Goal: Feedback & Contribution: Contribute content

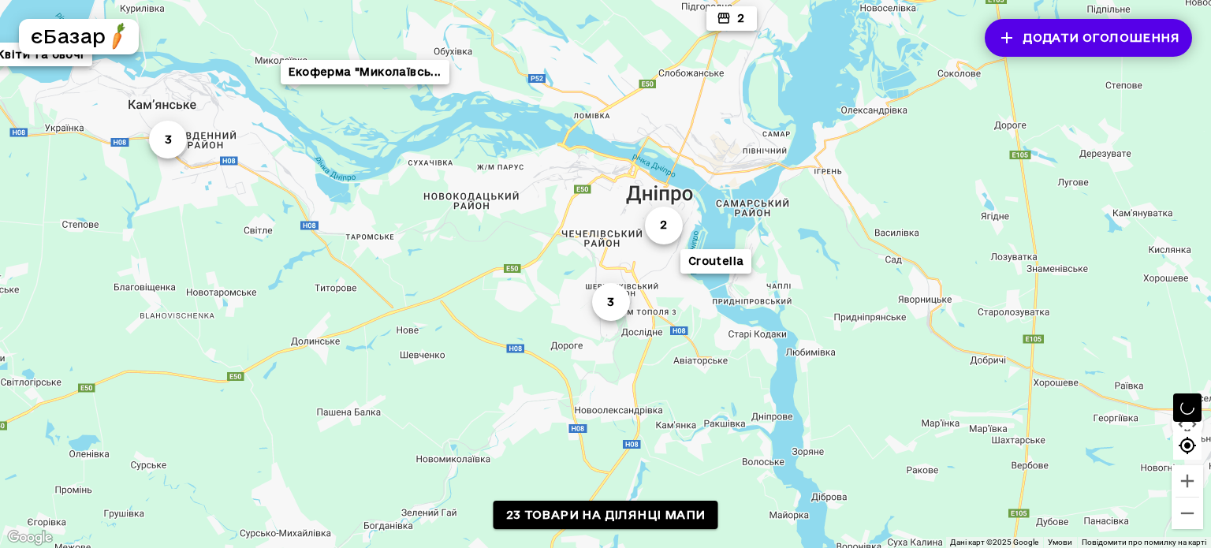
drag, startPoint x: 443, startPoint y: 314, endPoint x: 0, endPoint y: 132, distance: 479.1
click at [0, 132] on div "2 Екоферма "Миколаївсь... 3 3 Croutella СВ-ФРЕШ Екофазенда "У дідуся... 2 ЭКО-л…" at bounding box center [605, 274] width 1211 height 548
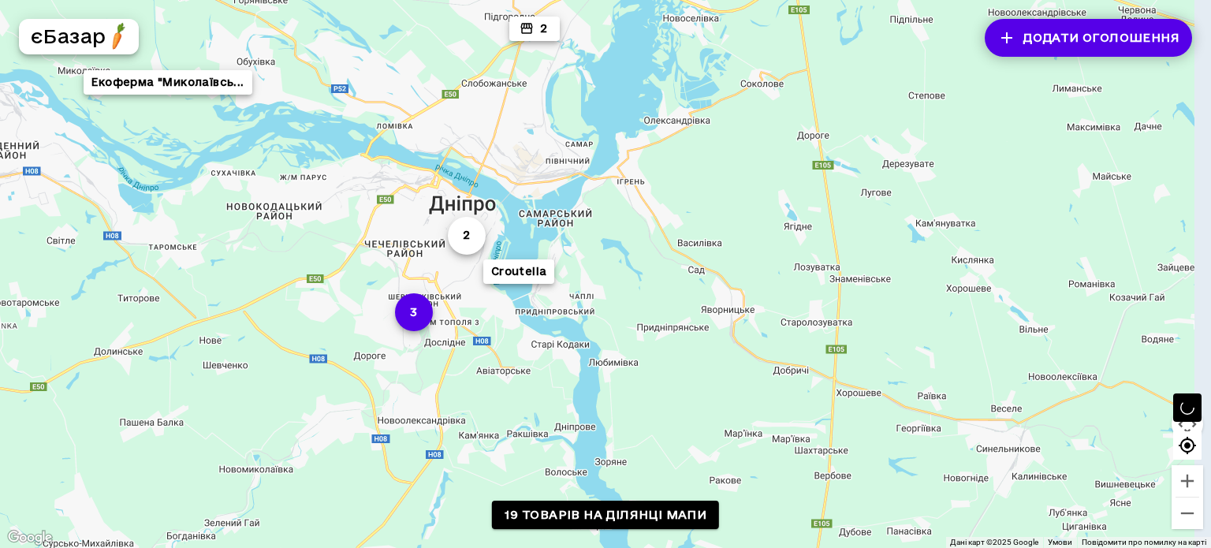
drag, startPoint x: 590, startPoint y: 300, endPoint x: 344, endPoint y: 311, distance: 246.3
click at [344, 311] on div "2 Екоферма "Миколаївсь... 3 3 Croutella 2" at bounding box center [605, 274] width 1211 height 548
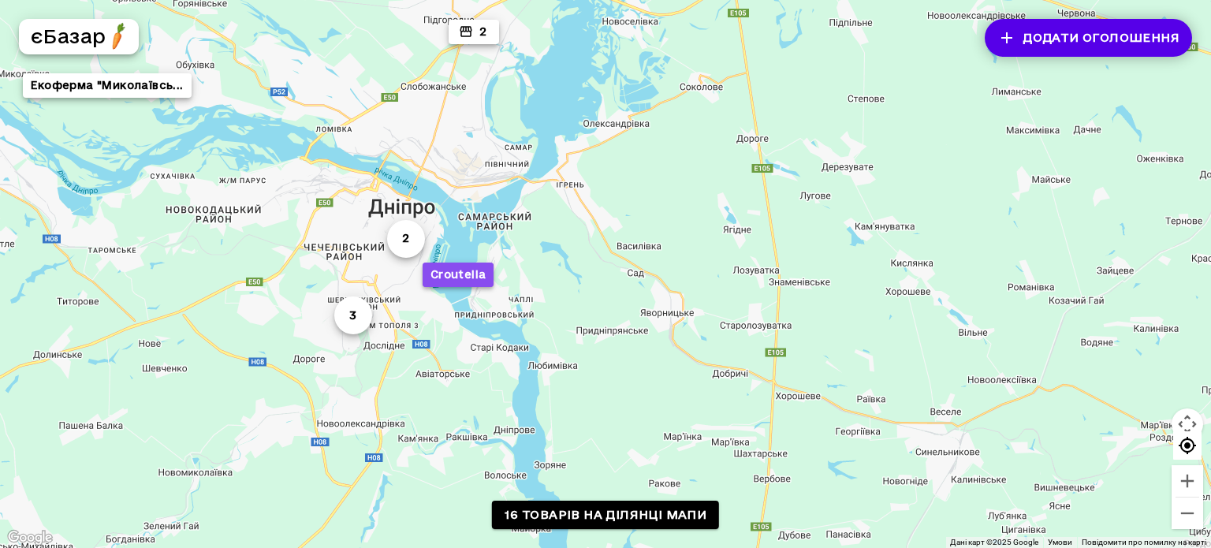
click at [476, 277] on button "Croutella" at bounding box center [459, 275] width 72 height 24
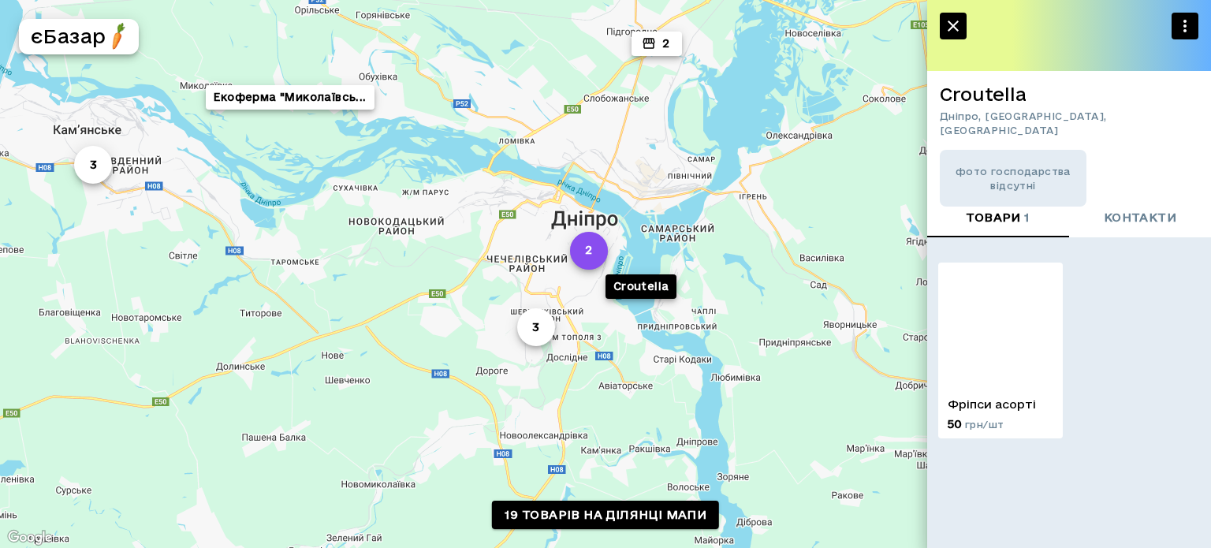
click at [583, 264] on button "2" at bounding box center [589, 250] width 38 height 38
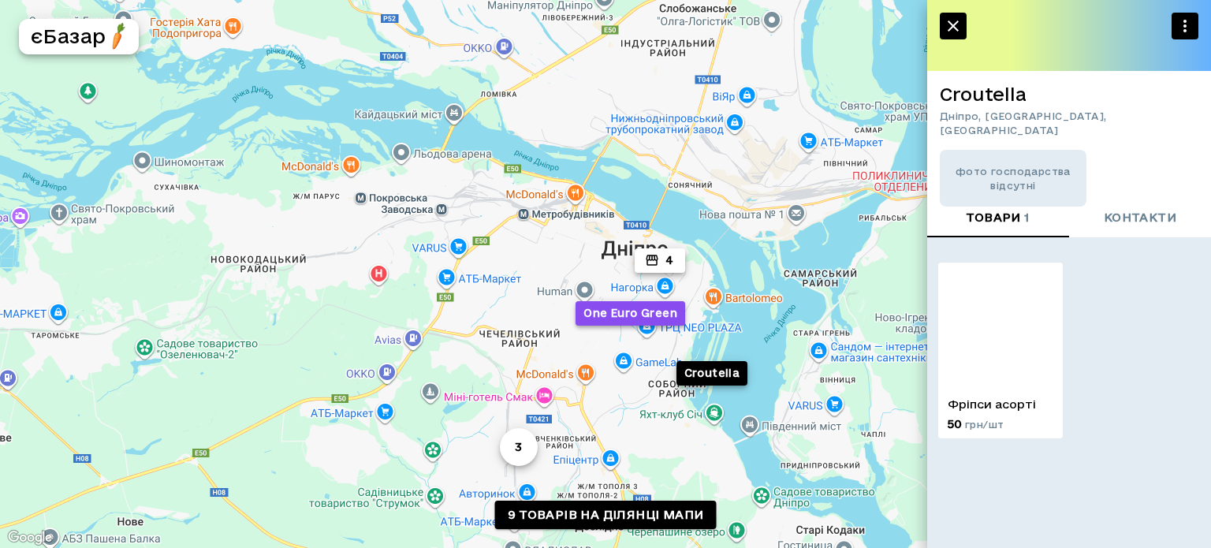
click at [625, 315] on button "One Euro Green" at bounding box center [631, 312] width 110 height 24
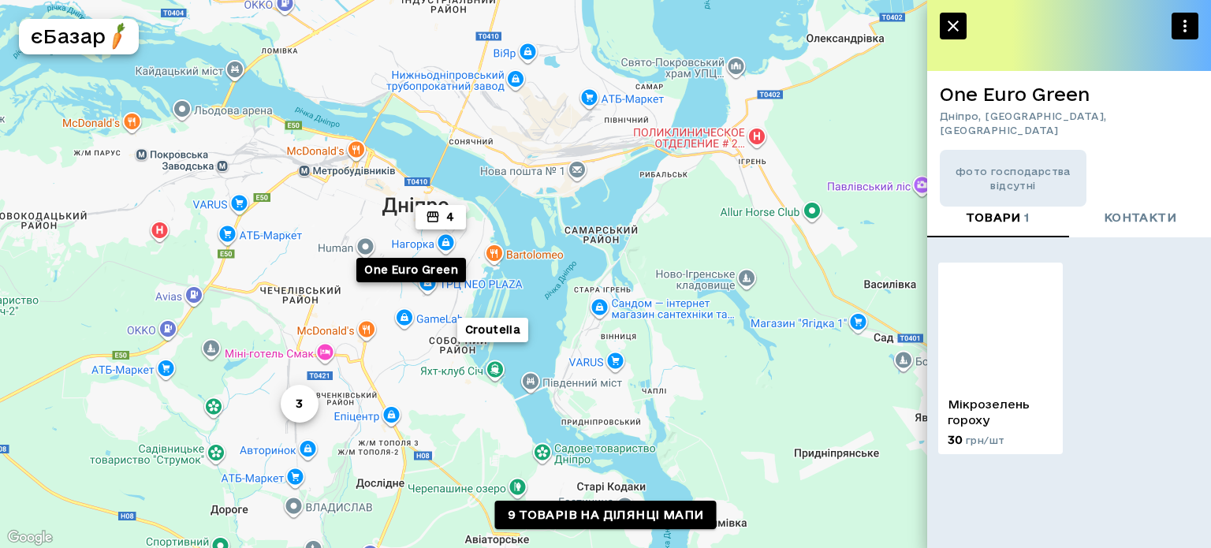
drag, startPoint x: 625, startPoint y: 315, endPoint x: 363, endPoint y: 304, distance: 262.8
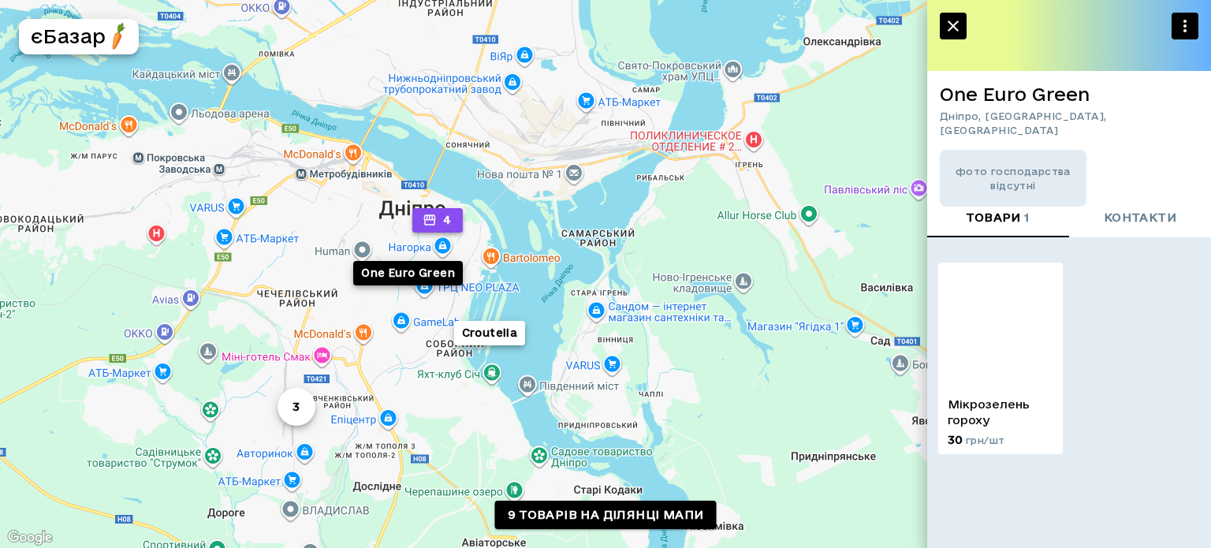
click at [442, 230] on button "4" at bounding box center [437, 220] width 50 height 24
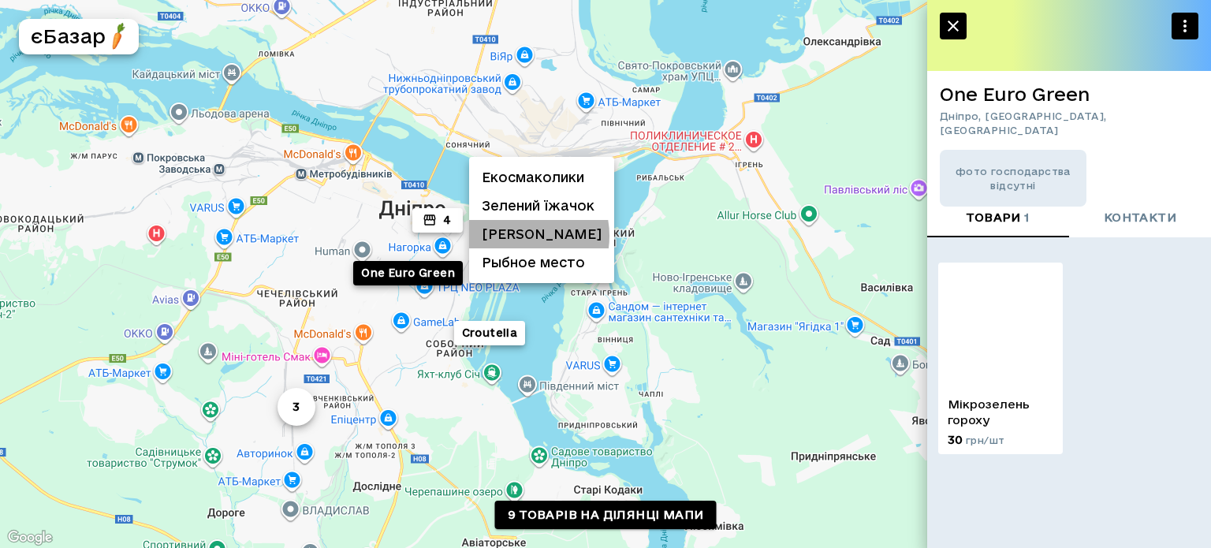
click at [516, 236] on li "[PERSON_NAME]" at bounding box center [541, 234] width 145 height 28
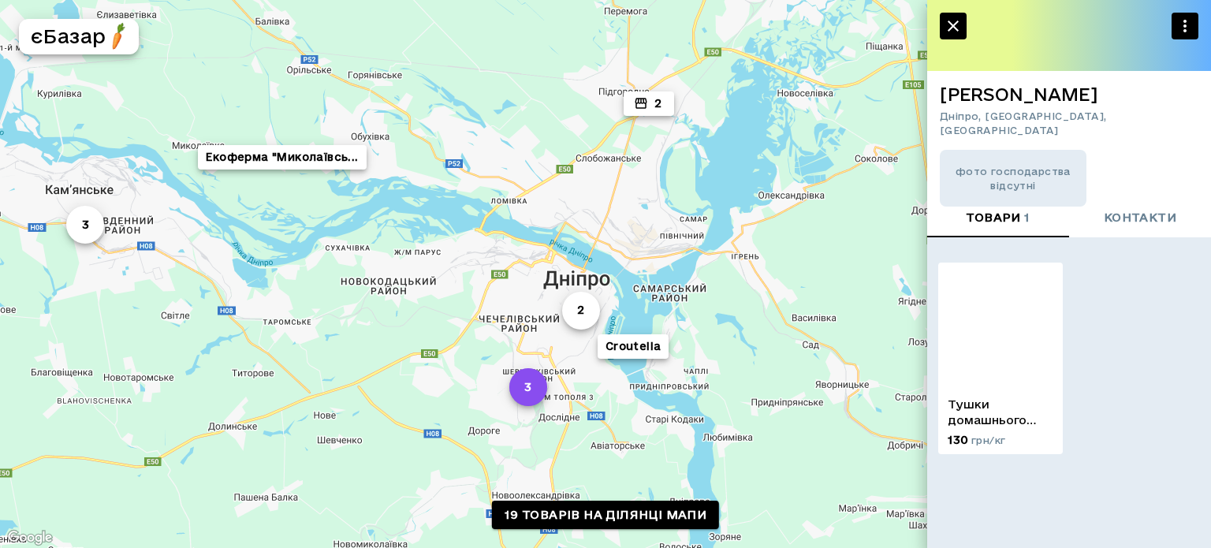
click at [536, 384] on button "3" at bounding box center [528, 387] width 38 height 38
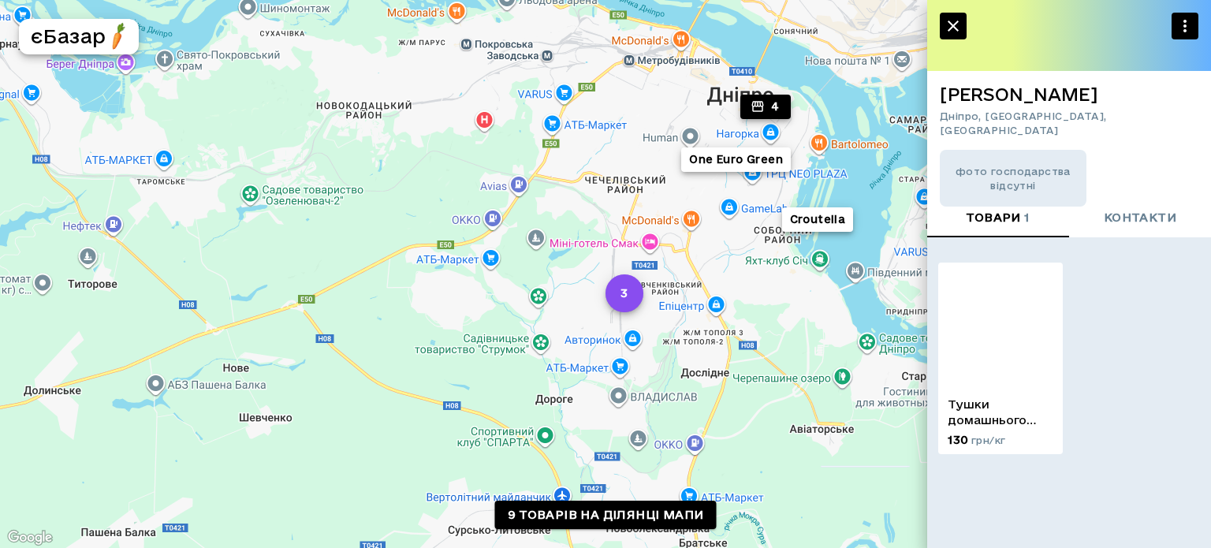
click at [624, 303] on button "3" at bounding box center [625, 293] width 38 height 38
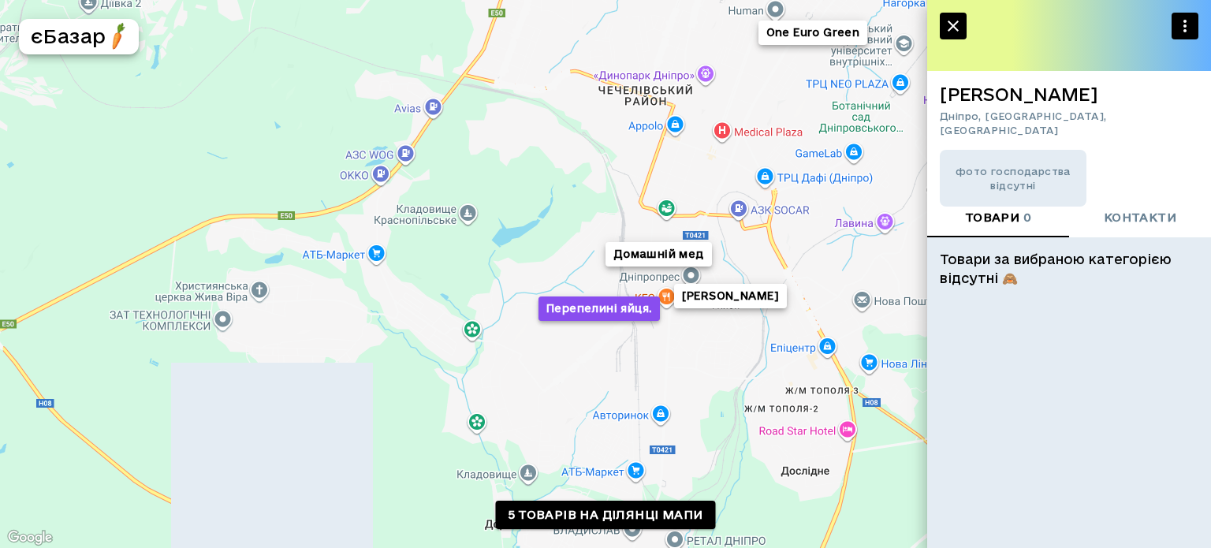
click at [624, 311] on button "Перепелині яйця." at bounding box center [598, 308] width 121 height 24
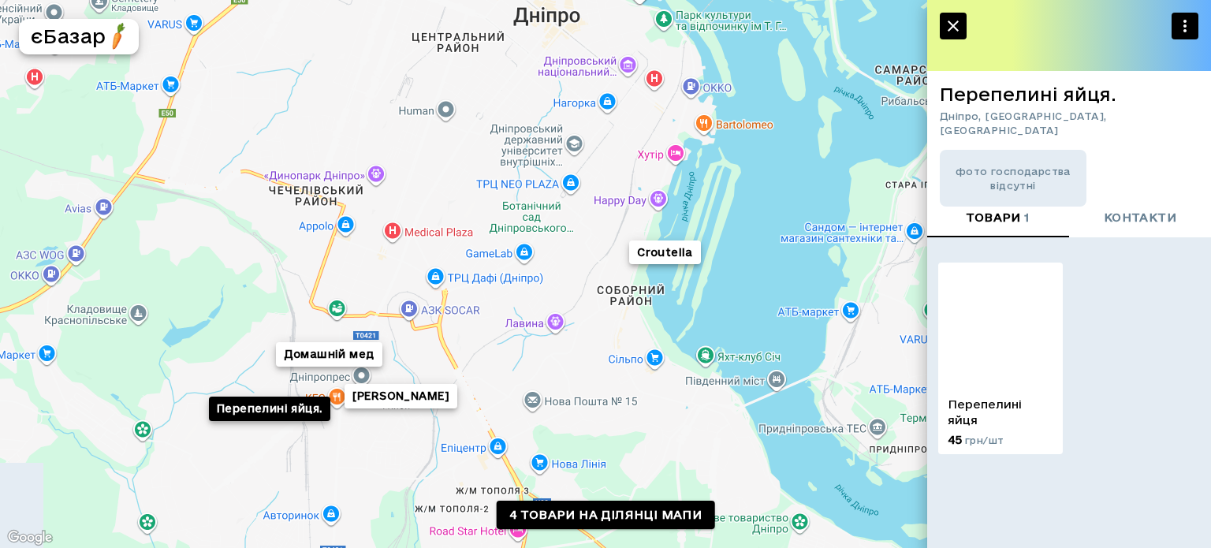
drag, startPoint x: 624, startPoint y: 311, endPoint x: 216, endPoint y: 438, distance: 427.7
click at [300, 352] on button "Домашній мед" at bounding box center [329, 354] width 106 height 24
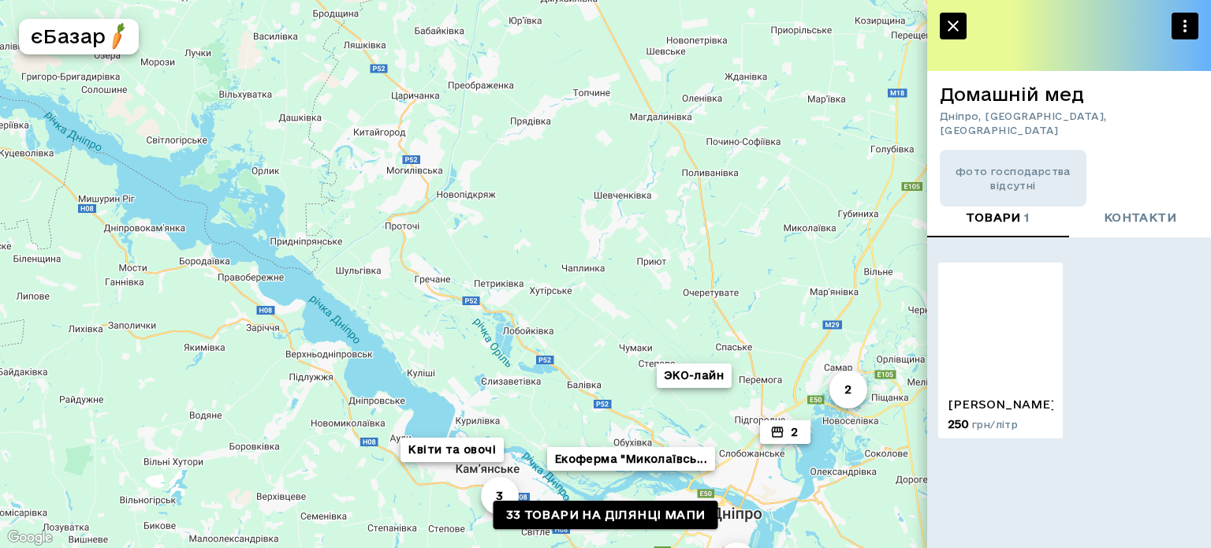
drag, startPoint x: 337, startPoint y: 82, endPoint x: 659, endPoint y: 436, distance: 478.3
click at [659, 436] on div "6 2 Екоферма "Миколаївсь... 3 Варваровка овощи 2 [PERSON_NAME] 2 [PERSON_NAME] …" at bounding box center [605, 274] width 1211 height 548
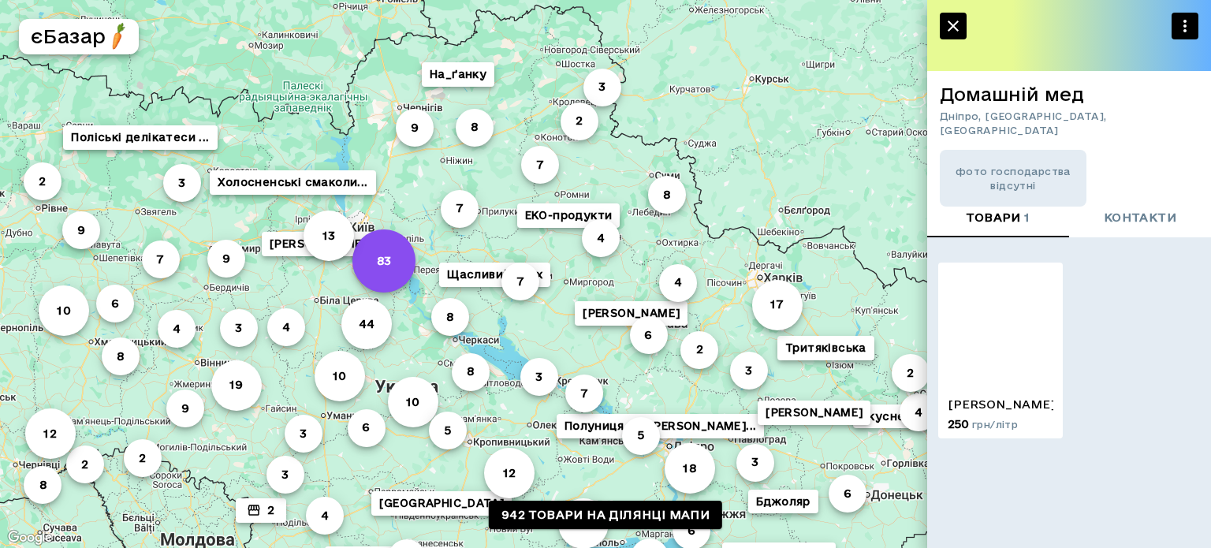
click at [375, 260] on button "83" at bounding box center [383, 260] width 63 height 63
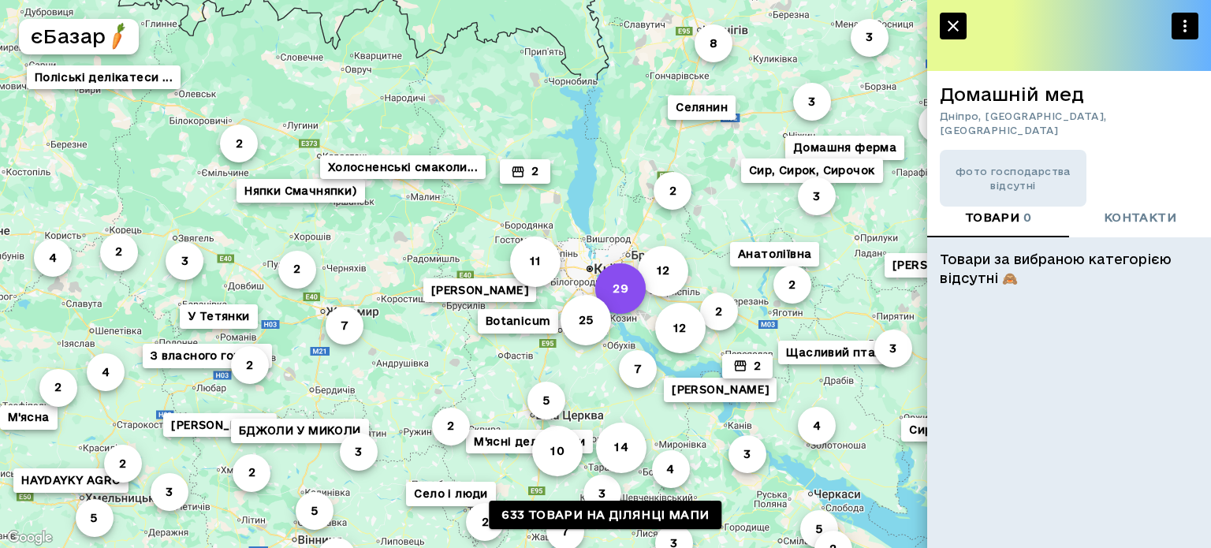
click at [625, 285] on button "29" at bounding box center [620, 288] width 50 height 50
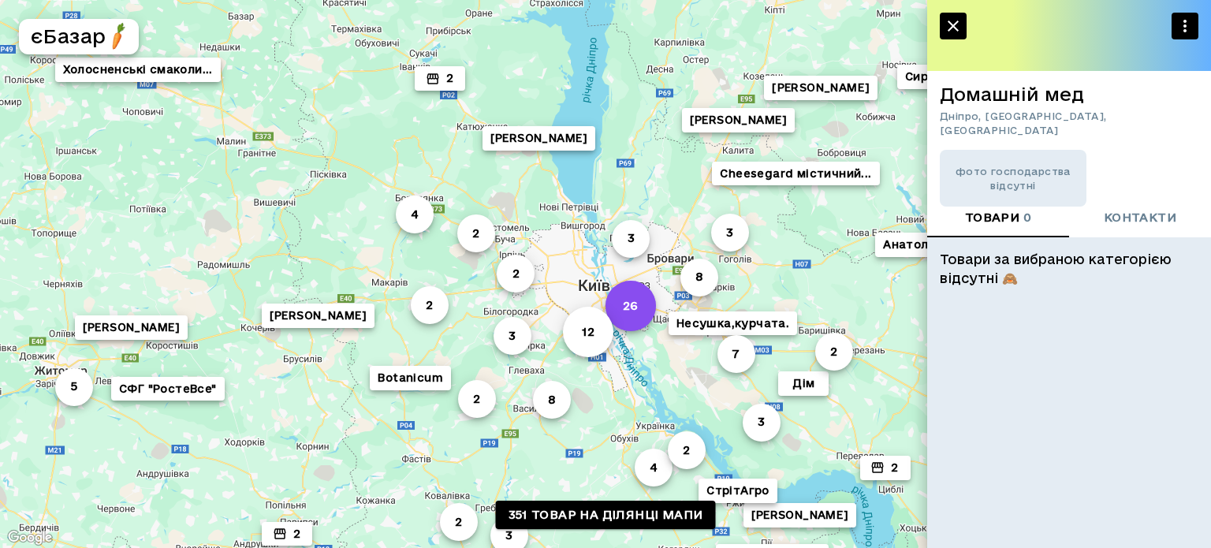
click at [628, 305] on button "26" at bounding box center [631, 306] width 50 height 50
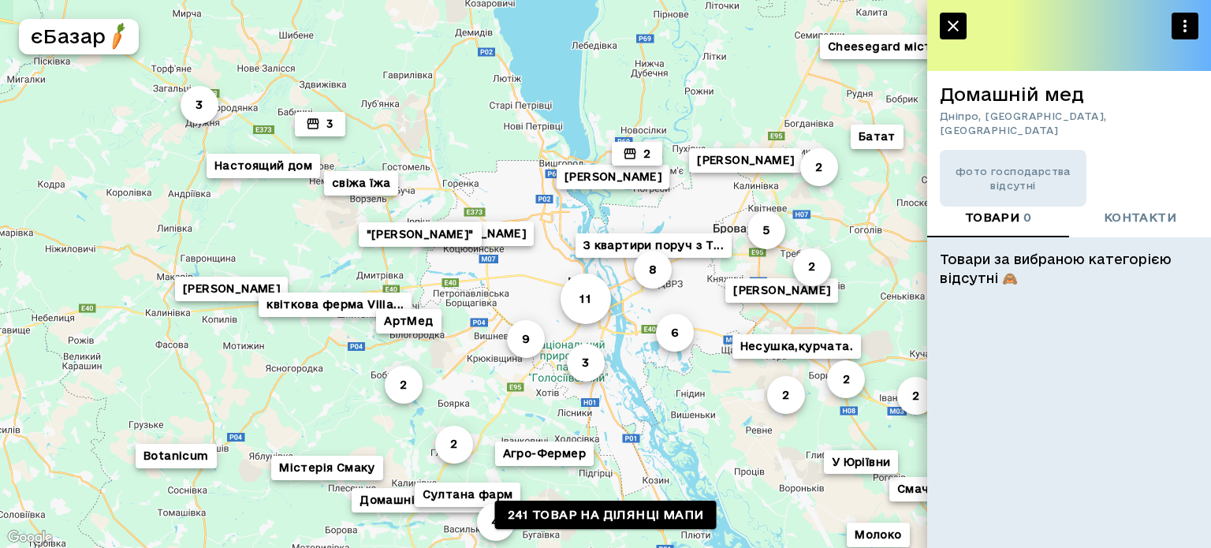
click at [592, 304] on button "11" at bounding box center [586, 298] width 50 height 50
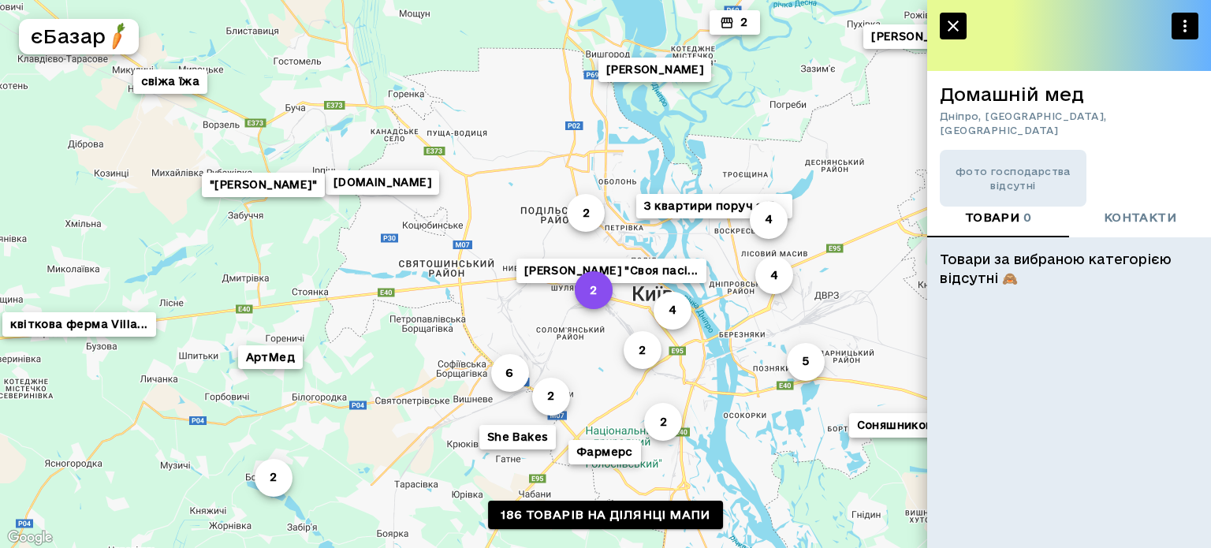
click at [603, 301] on button "2" at bounding box center [594, 290] width 38 height 38
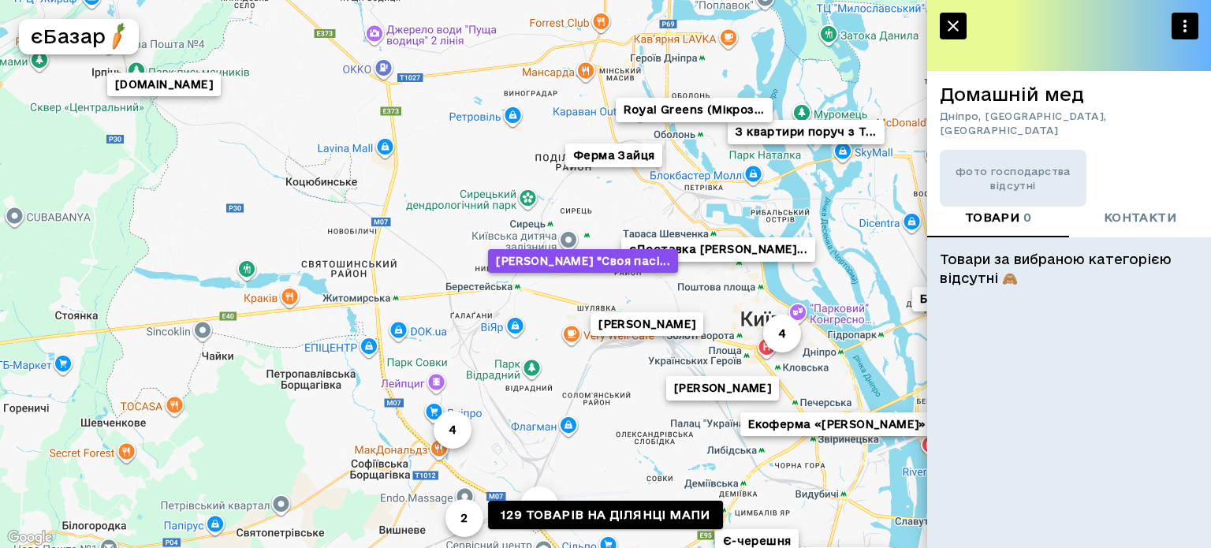
click at [597, 269] on button "[PERSON_NAME] "Своя пасі..." at bounding box center [583, 260] width 190 height 24
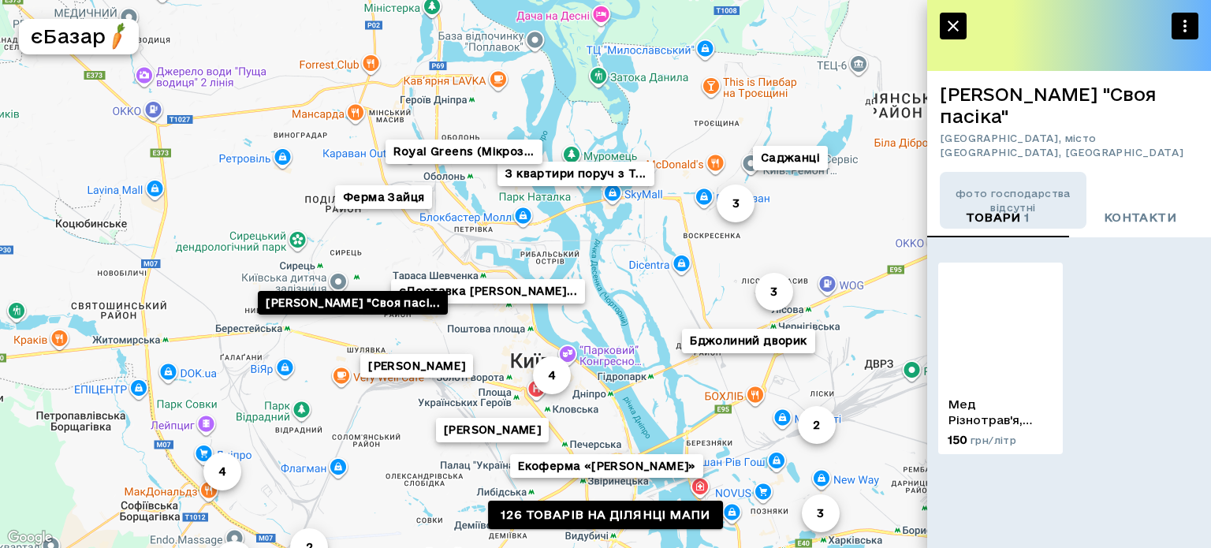
drag, startPoint x: 609, startPoint y: 311, endPoint x: 262, endPoint y: 330, distance: 348.2
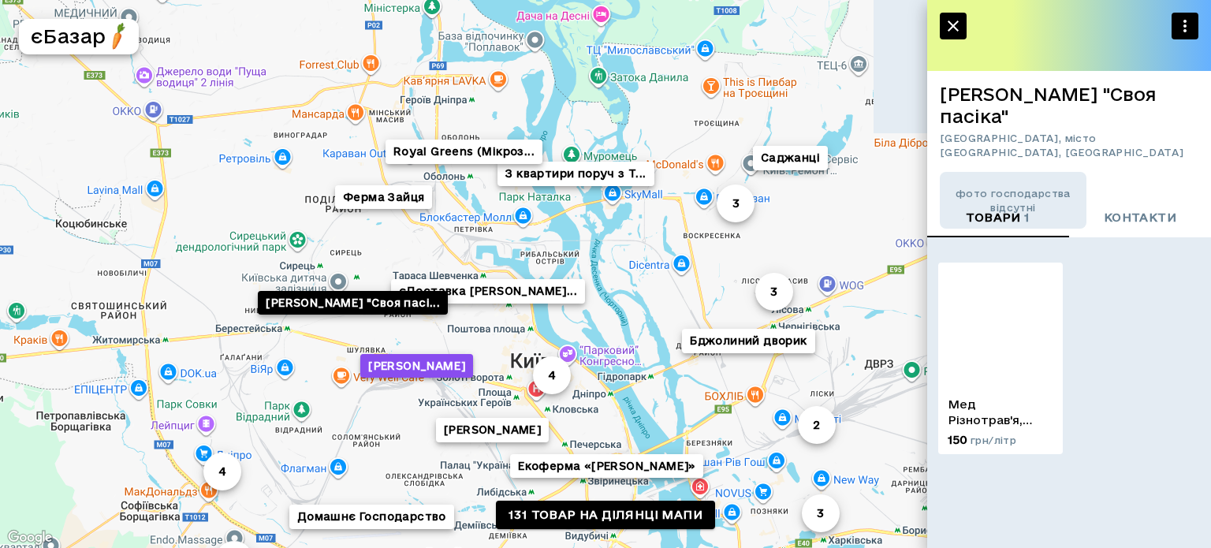
click at [432, 362] on button "[PERSON_NAME]" at bounding box center [416, 365] width 113 height 24
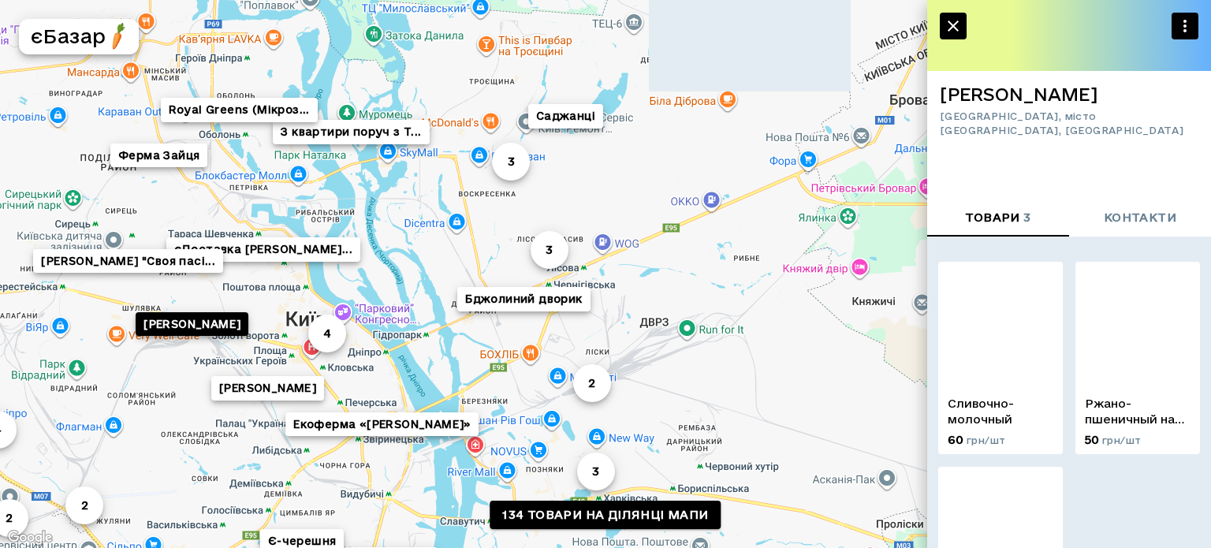
drag, startPoint x: 600, startPoint y: 381, endPoint x: 127, endPoint y: 419, distance: 474.6
click at [127, 419] on div "3 єДоставка [PERSON_NAME]... 4 З квартири поруч з T... 3 La.pianka_studio 2 [PE…" at bounding box center [605, 274] width 1211 height 548
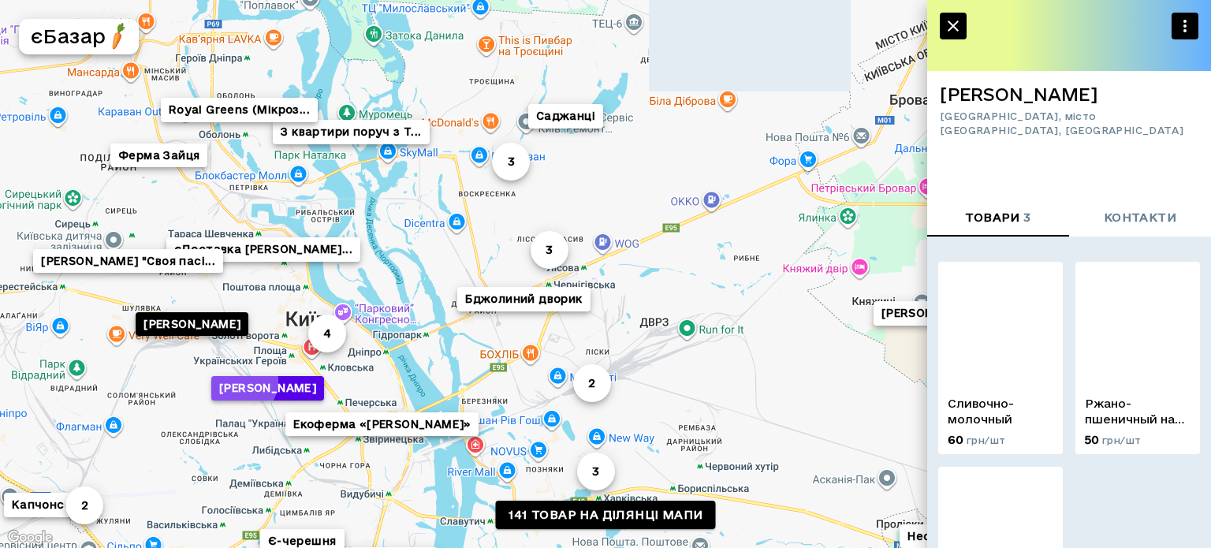
click at [235, 380] on button "[PERSON_NAME]" at bounding box center [267, 387] width 113 height 24
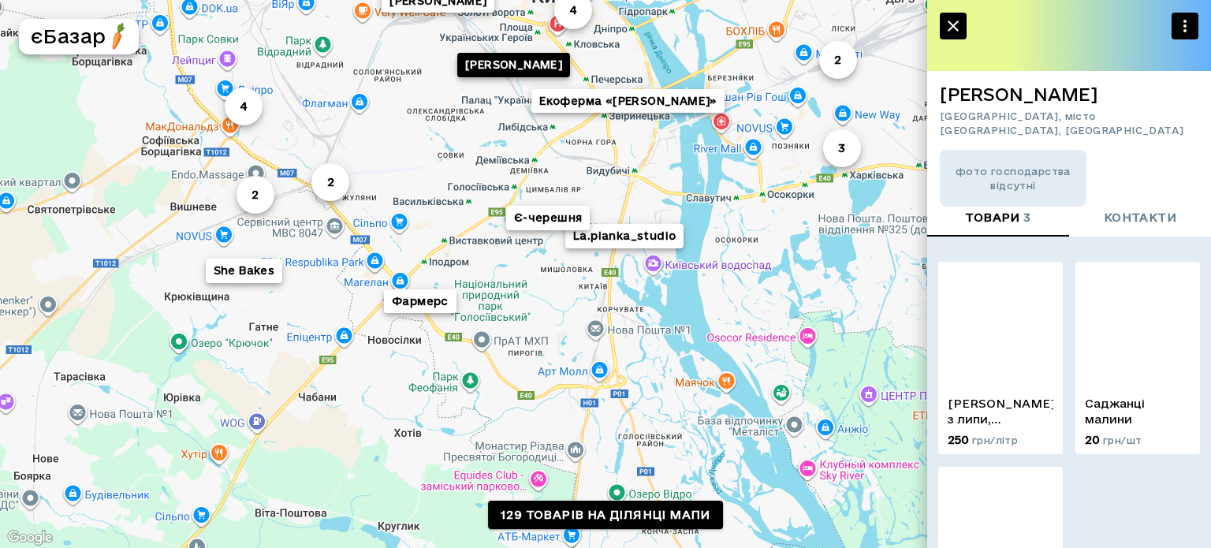
drag, startPoint x: 442, startPoint y: 374, endPoint x: 288, endPoint y: 151, distance: 271.0
click at [288, 151] on div "3 єДоставка [PERSON_NAME]... 4 З квартири поруч з T... 3 La.pianka_studio 2 [PE…" at bounding box center [605, 274] width 1211 height 548
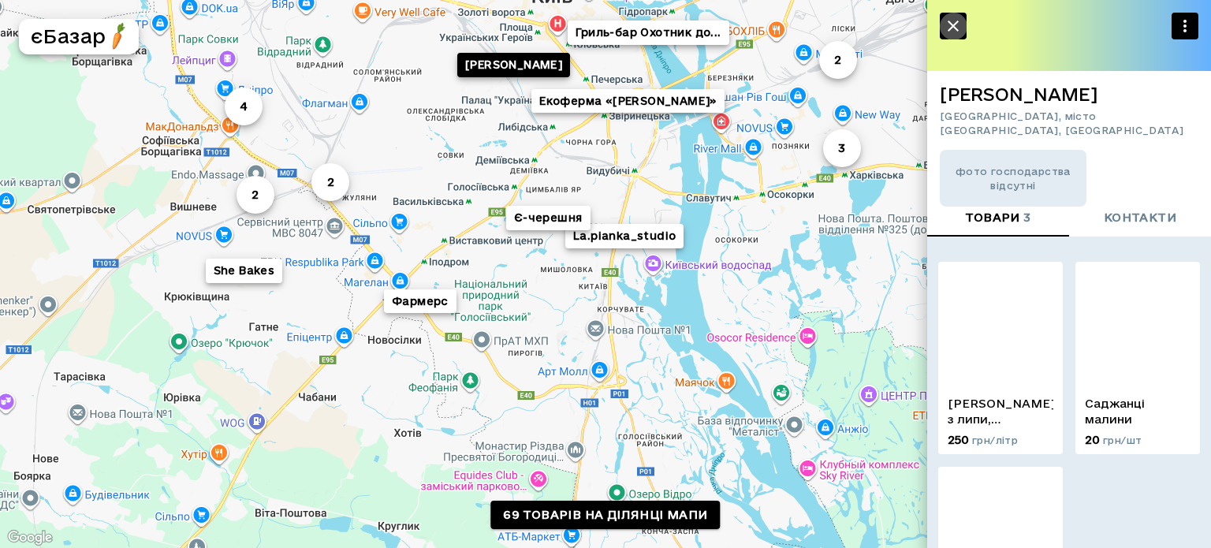
click at [962, 28] on icon "button" at bounding box center [953, 26] width 19 height 19
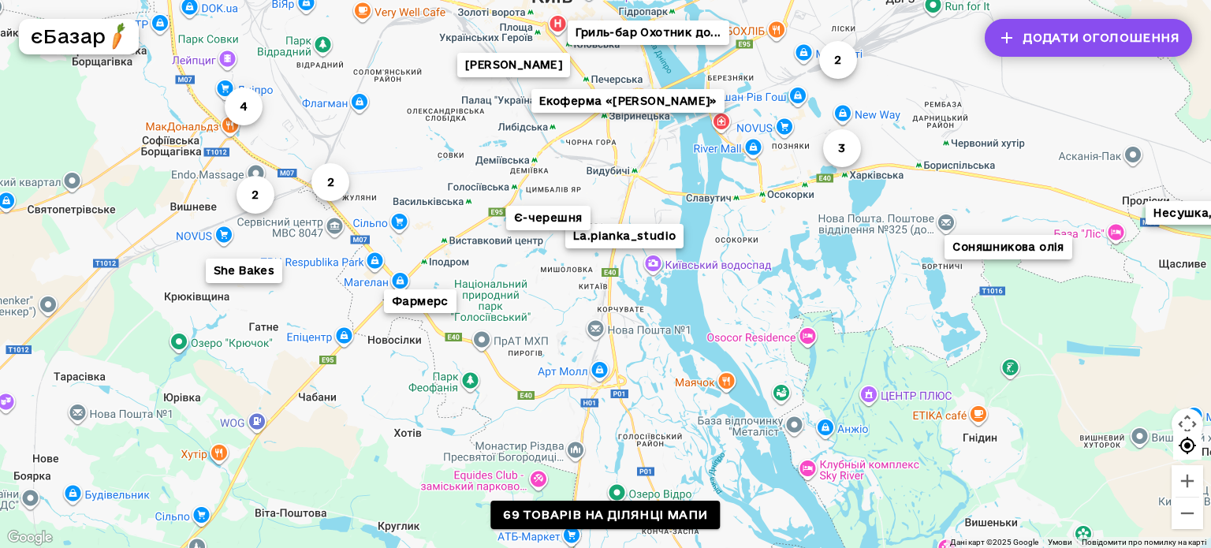
click at [1116, 45] on button "Додати оголошення" at bounding box center [1088, 38] width 207 height 38
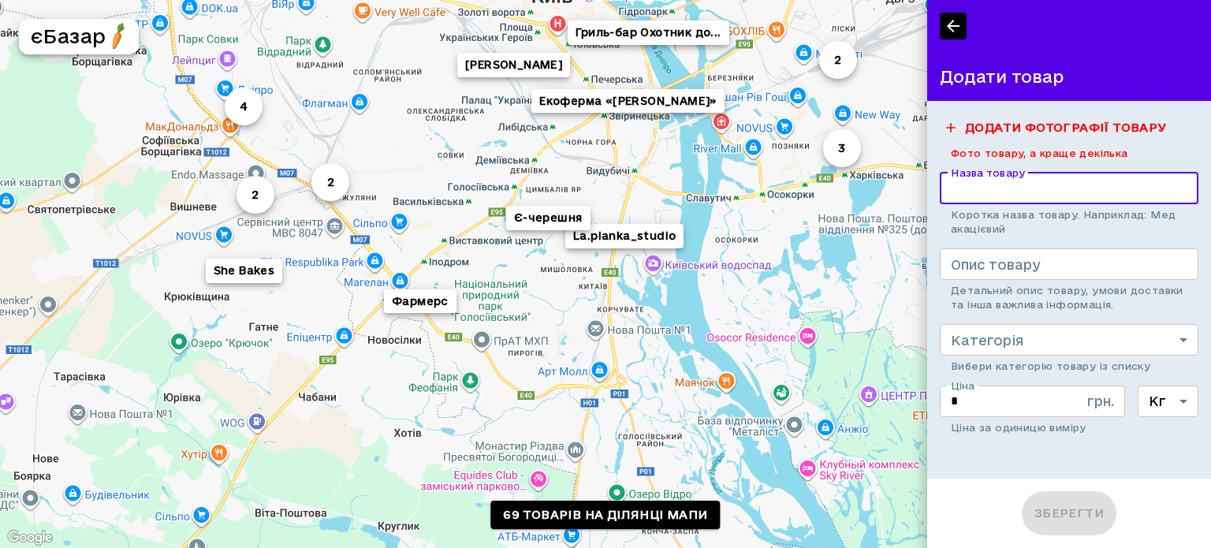
click at [1041, 184] on input "Назва товару" at bounding box center [1069, 189] width 259 height 32
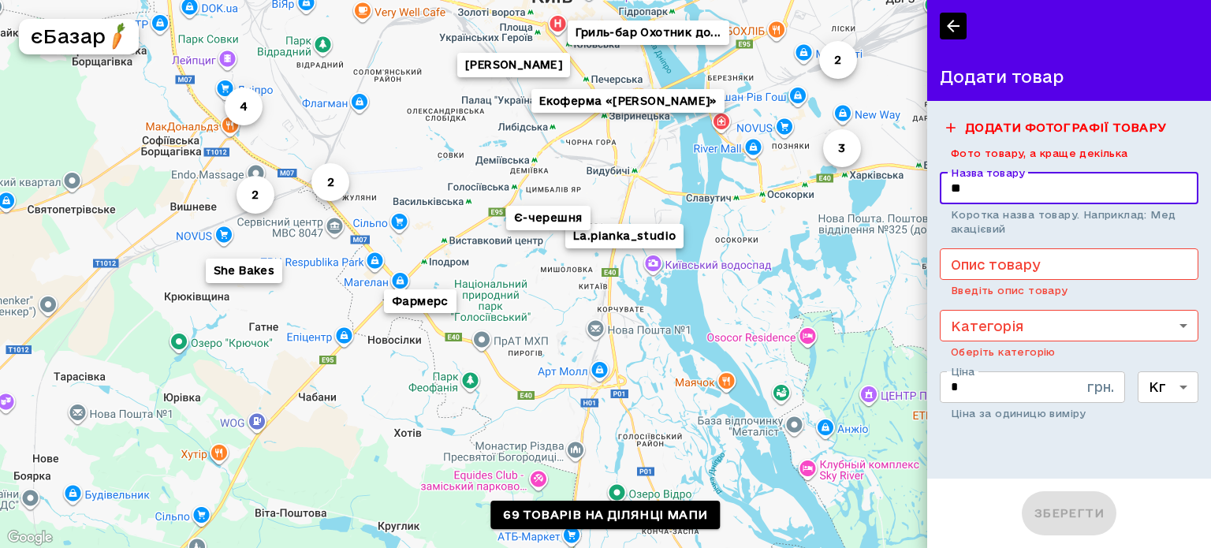
type input "*"
type input "****"
click at [1003, 270] on textarea "Опис товару" at bounding box center [1069, 264] width 237 height 18
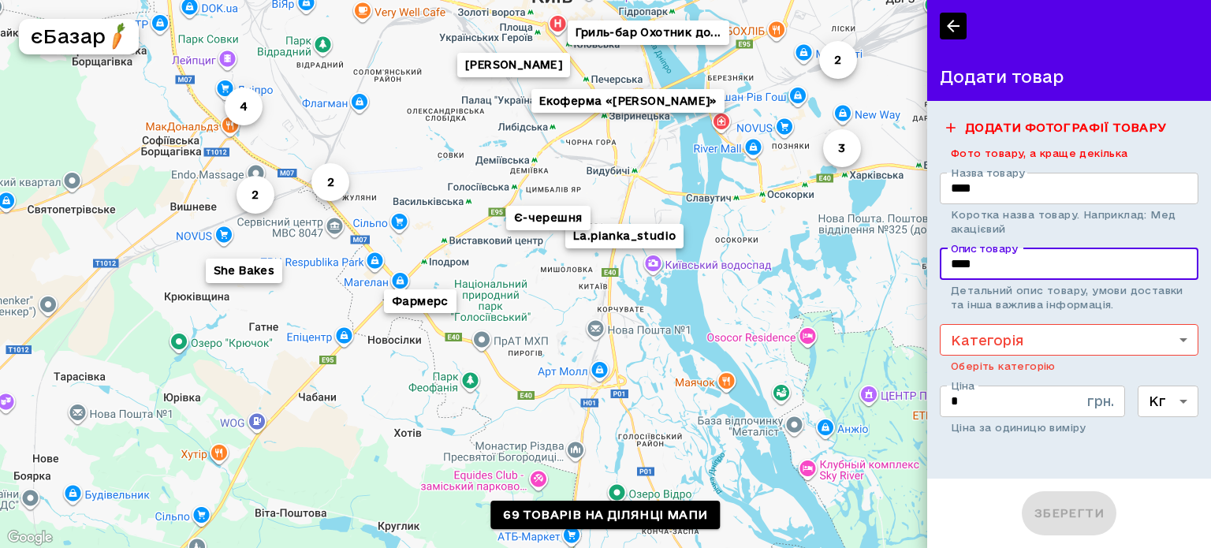
type textarea "****"
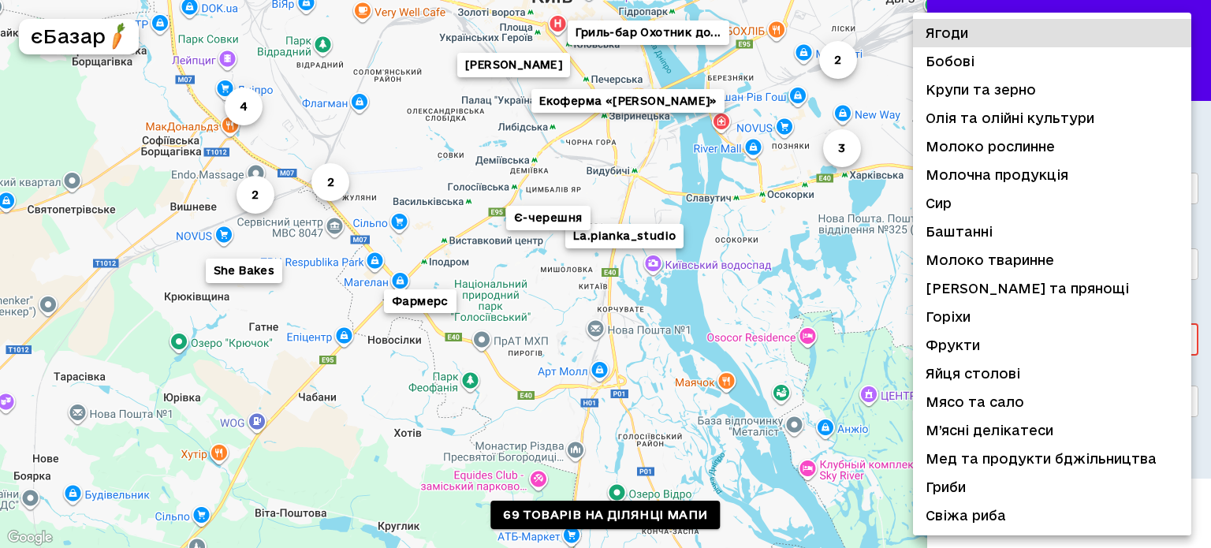
click at [1007, 332] on body "Тут немає зображення. La.pianka_studio 2 4 3 [PERSON_NAME] «[PERSON_NAME]» Є-че…" at bounding box center [605, 274] width 1211 height 548
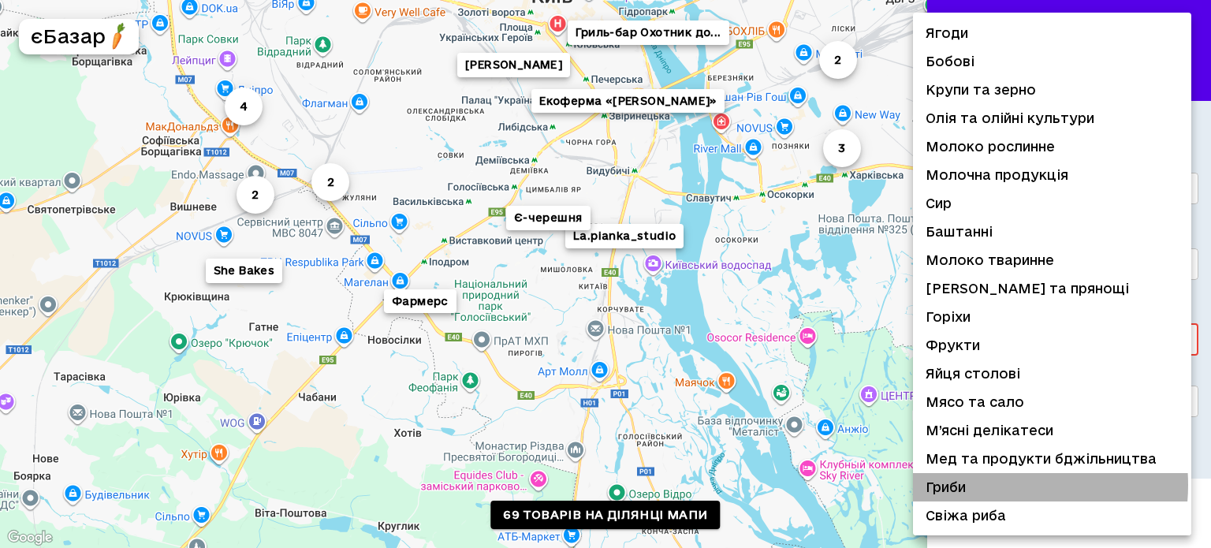
click at [985, 485] on li "Гриби" at bounding box center [1052, 487] width 278 height 28
type input "**********"
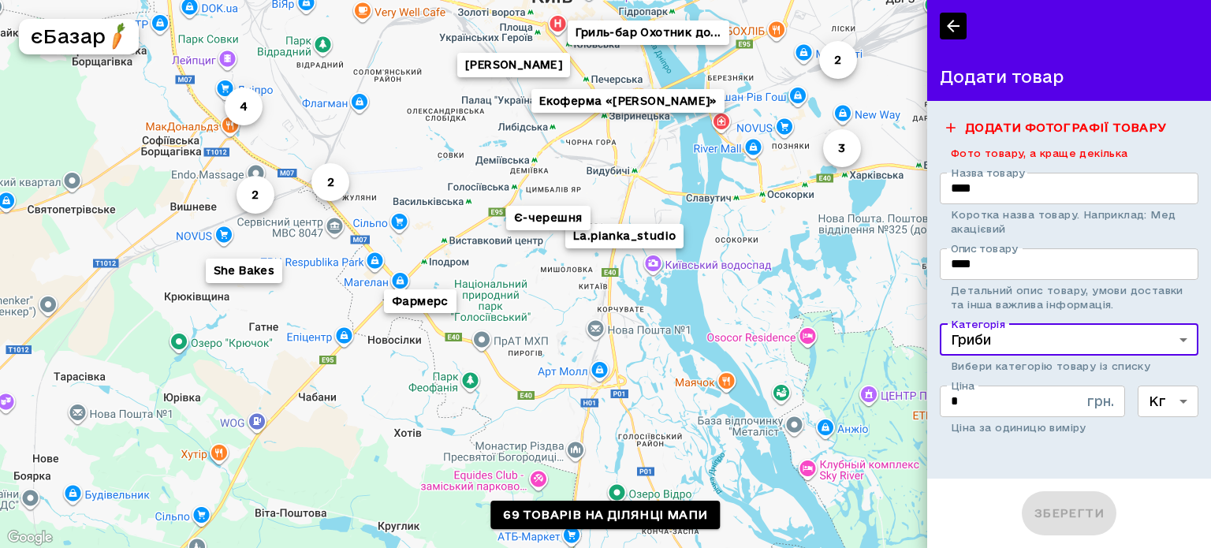
click at [1069, 308] on p "Детальний опис товару, умови доставки та інша важлива інформація." at bounding box center [1069, 297] width 237 height 28
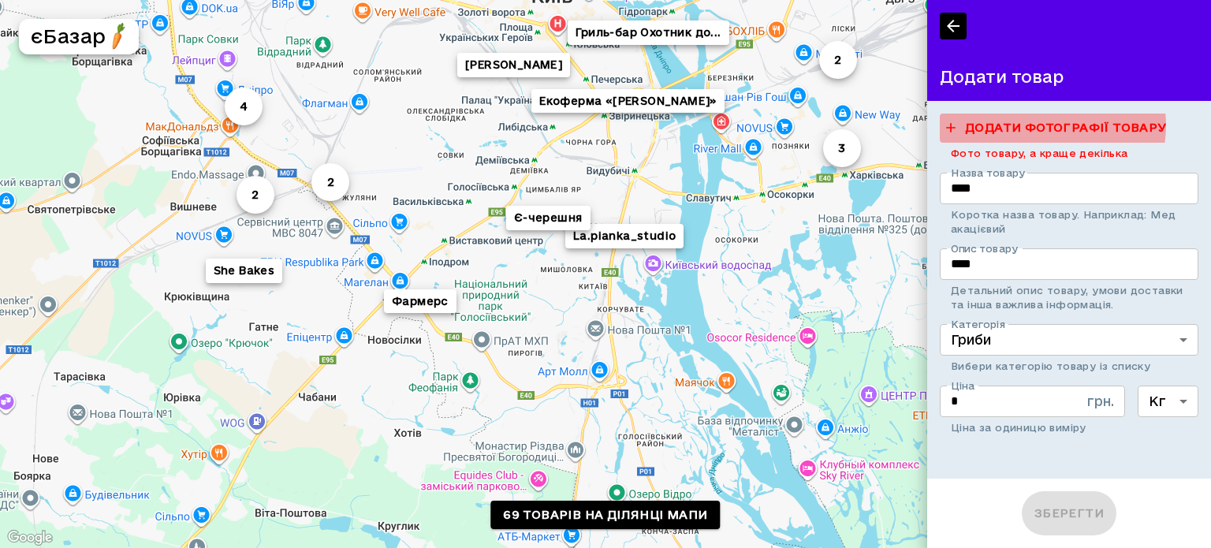
click at [1048, 125] on label "Додати фотографії товару" at bounding box center [1056, 128] width 233 height 29
click at [0, 0] on input "Додати фотографії товару" at bounding box center [0, 0] width 0 height 0
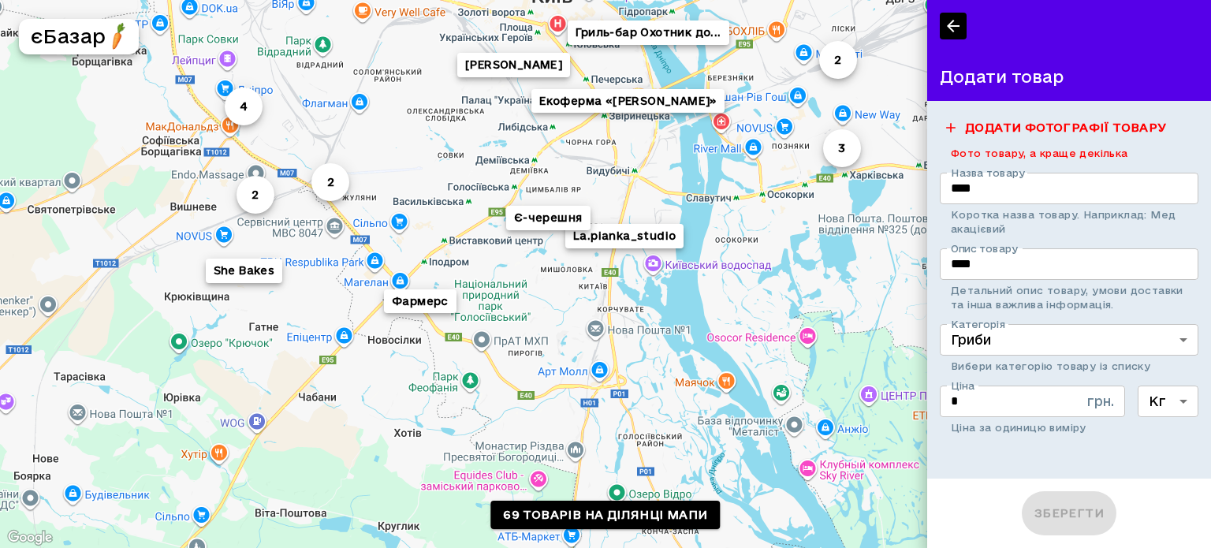
click at [650, 261] on div "La.pianka_studio 2 4 3 [PERSON_NAME] «[PERSON_NAME]» Є-черешня 2 2 Фармерс Несу…" at bounding box center [605, 274] width 1211 height 548
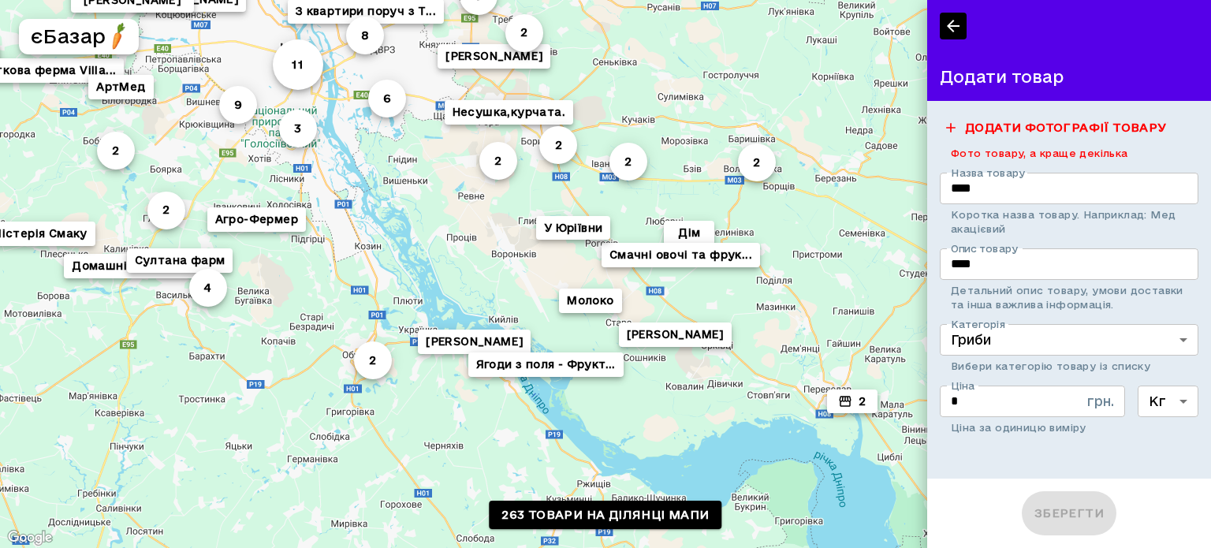
drag, startPoint x: 579, startPoint y: 330, endPoint x: 246, endPoint y: 181, distance: 364.2
click at [246, 181] on div "Батат 2 [PERSON_NAME] 4 8 2 11 З квартири поруч з T... 2 3 2 3 6 Продукция из к…" at bounding box center [605, 274] width 1211 height 548
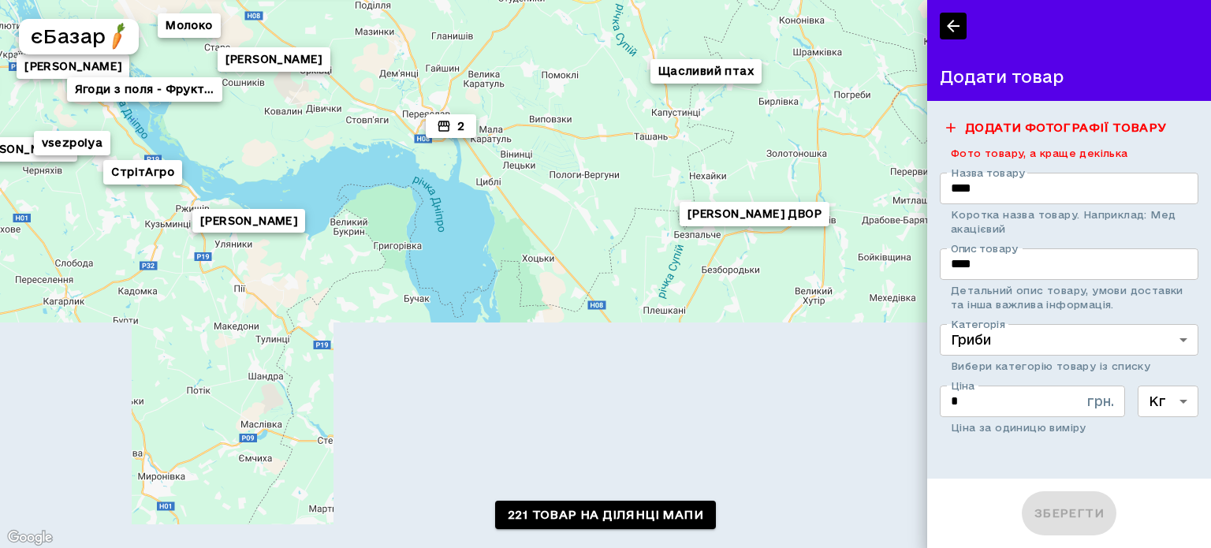
drag, startPoint x: 223, startPoint y: 269, endPoint x: 46, endPoint y: 122, distance: 230.2
click at [46, 122] on div "4 [PERSON_NAME] 6 10 2 2 3 6 2 [PERSON_NAME] 2 2 Домашні Смаколики 9 Вишнева ос…" at bounding box center [605, 274] width 1211 height 548
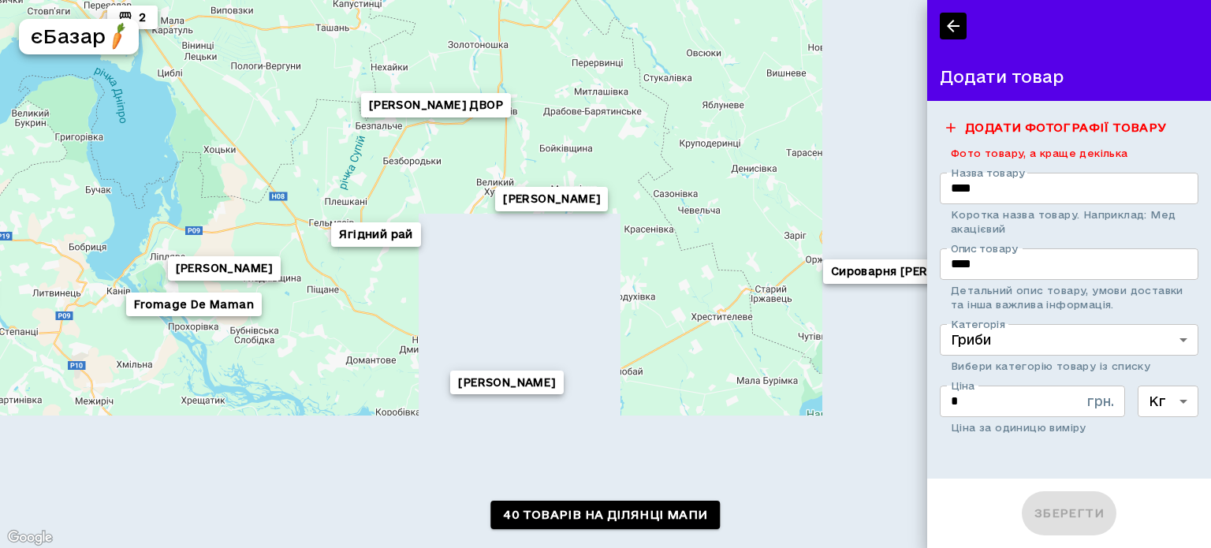
drag, startPoint x: 328, startPoint y: 276, endPoint x: 3, endPoint y: 167, distance: 342.6
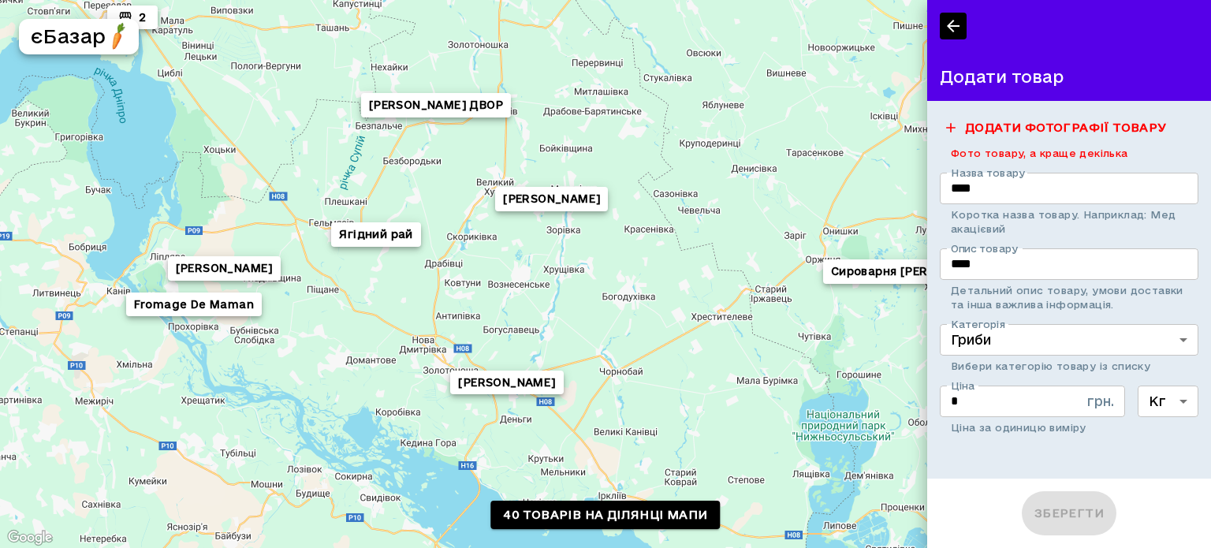
click at [3, 167] on div "2 [PERSON_NAME] 2 [PERSON_NAME] [PERSON_NAME] Сироварня [PERSON_NAME] [PERSON_N…" at bounding box center [605, 274] width 1211 height 548
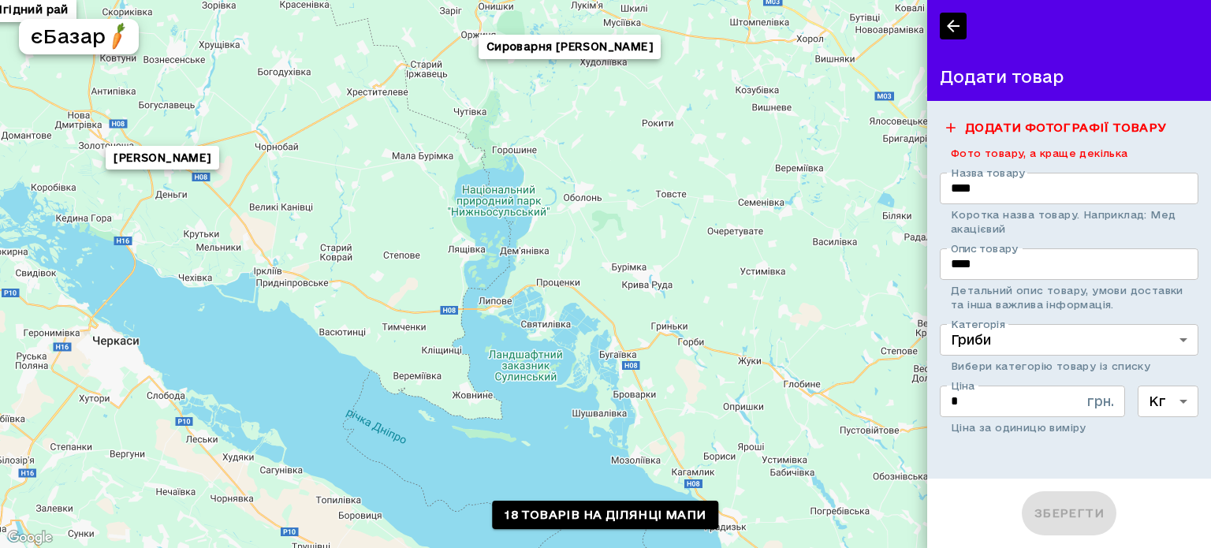
drag, startPoint x: 360, startPoint y: 400, endPoint x: 0, endPoint y: 165, distance: 429.5
click at [0, 165] on div "**********" at bounding box center [605, 274] width 1211 height 548
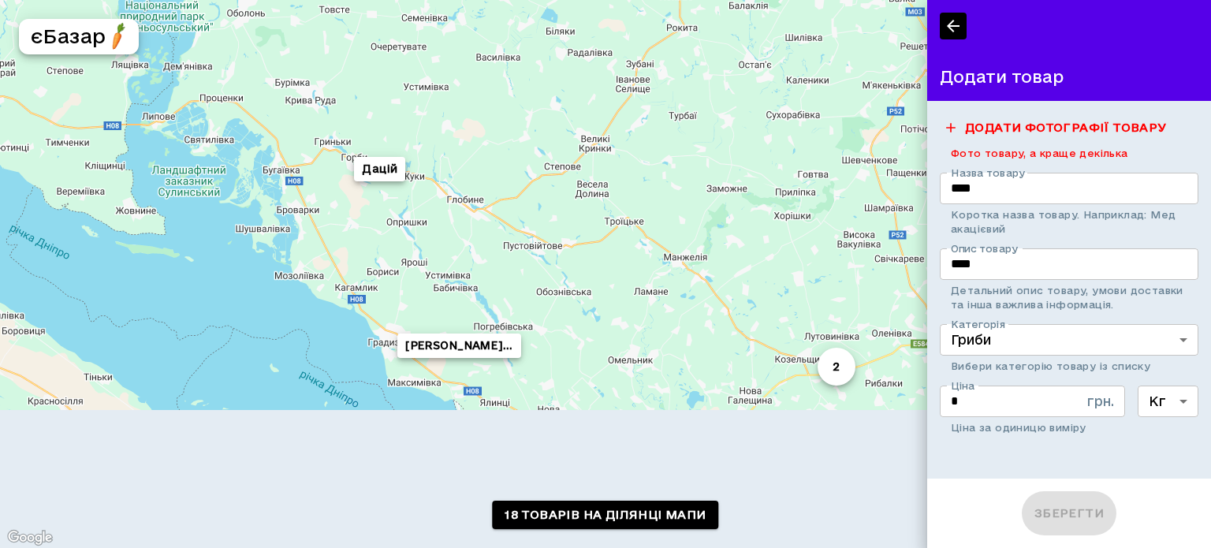
drag, startPoint x: 419, startPoint y: 230, endPoint x: 76, endPoint y: 43, distance: 390.6
click at [76, 43] on div "**********" at bounding box center [605, 274] width 1211 height 548
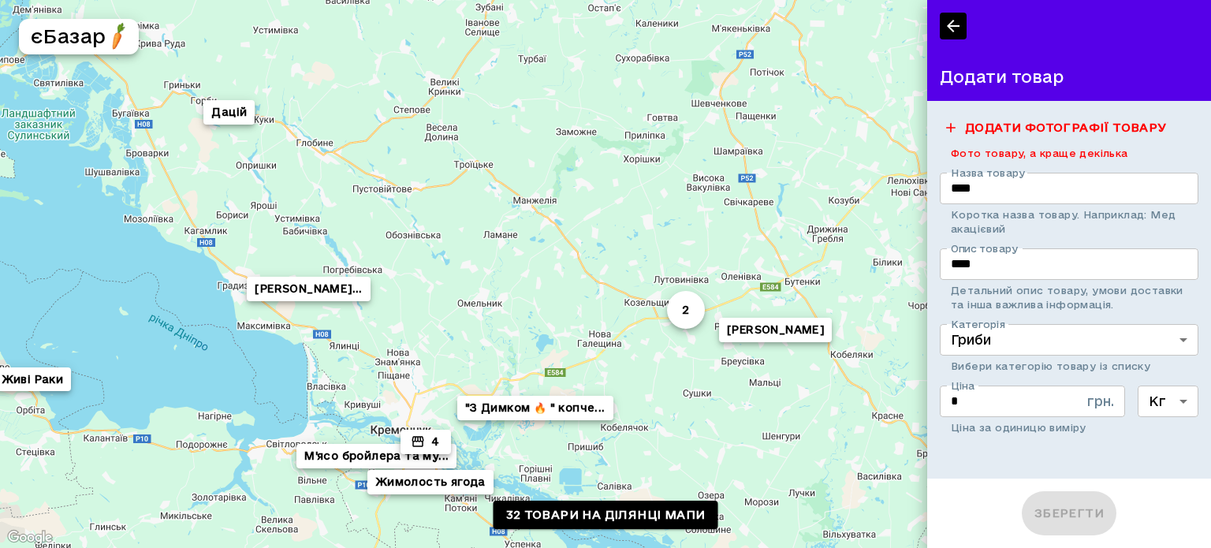
drag, startPoint x: 275, startPoint y: 122, endPoint x: 123, endPoint y: 65, distance: 162.4
click at [123, 65] on div "2 2 [PERSON_NAME] Продам 4 М'ясо бройлера та му... Дацій Живі [PERSON_NAME] Жим…" at bounding box center [605, 274] width 1211 height 548
click at [363, 289] on button "[PERSON_NAME]..." at bounding box center [308, 289] width 123 height 24
